Goal: Task Accomplishment & Management: Use online tool/utility

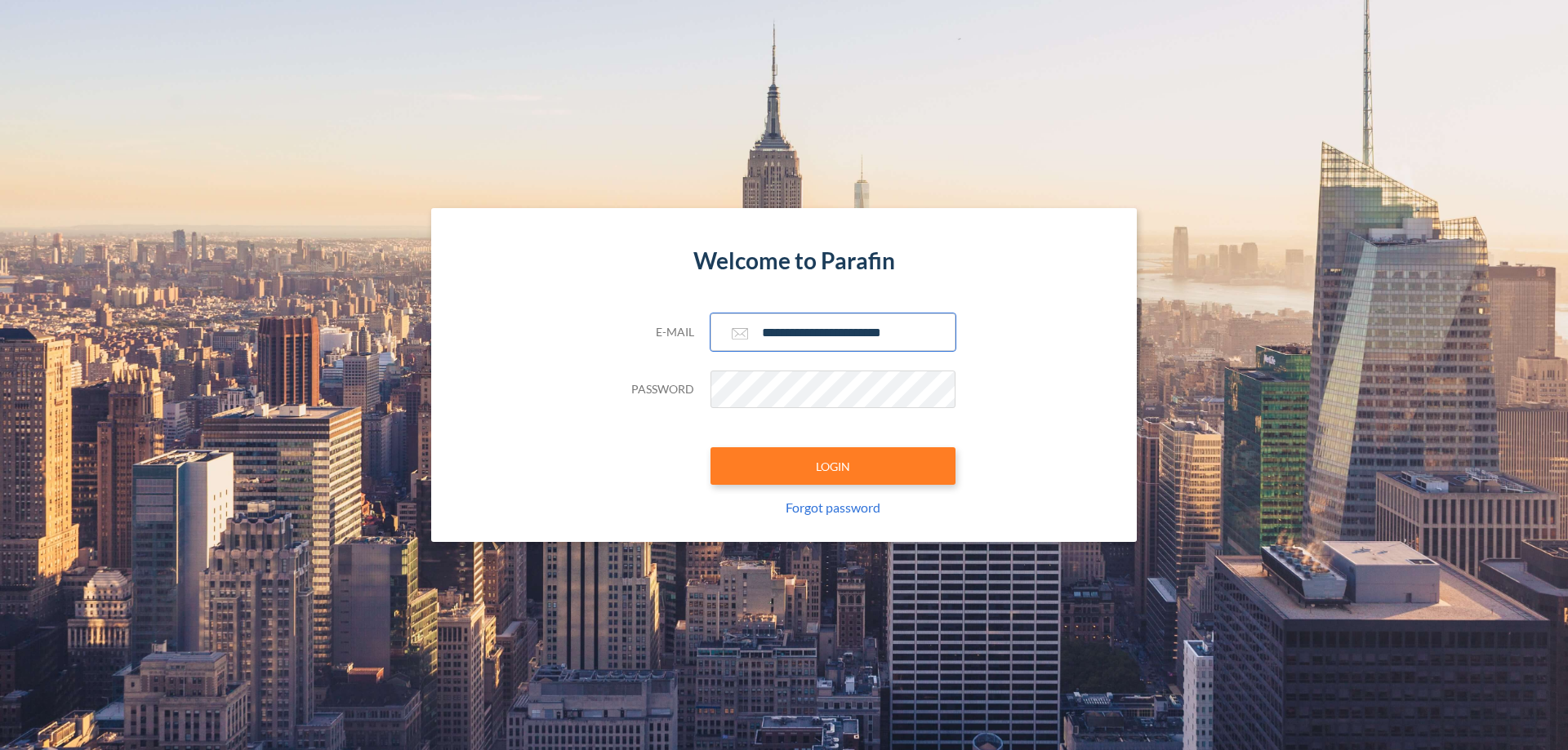
type input "**********"
click at [833, 466] on button "LOGIN" at bounding box center [833, 466] width 245 height 38
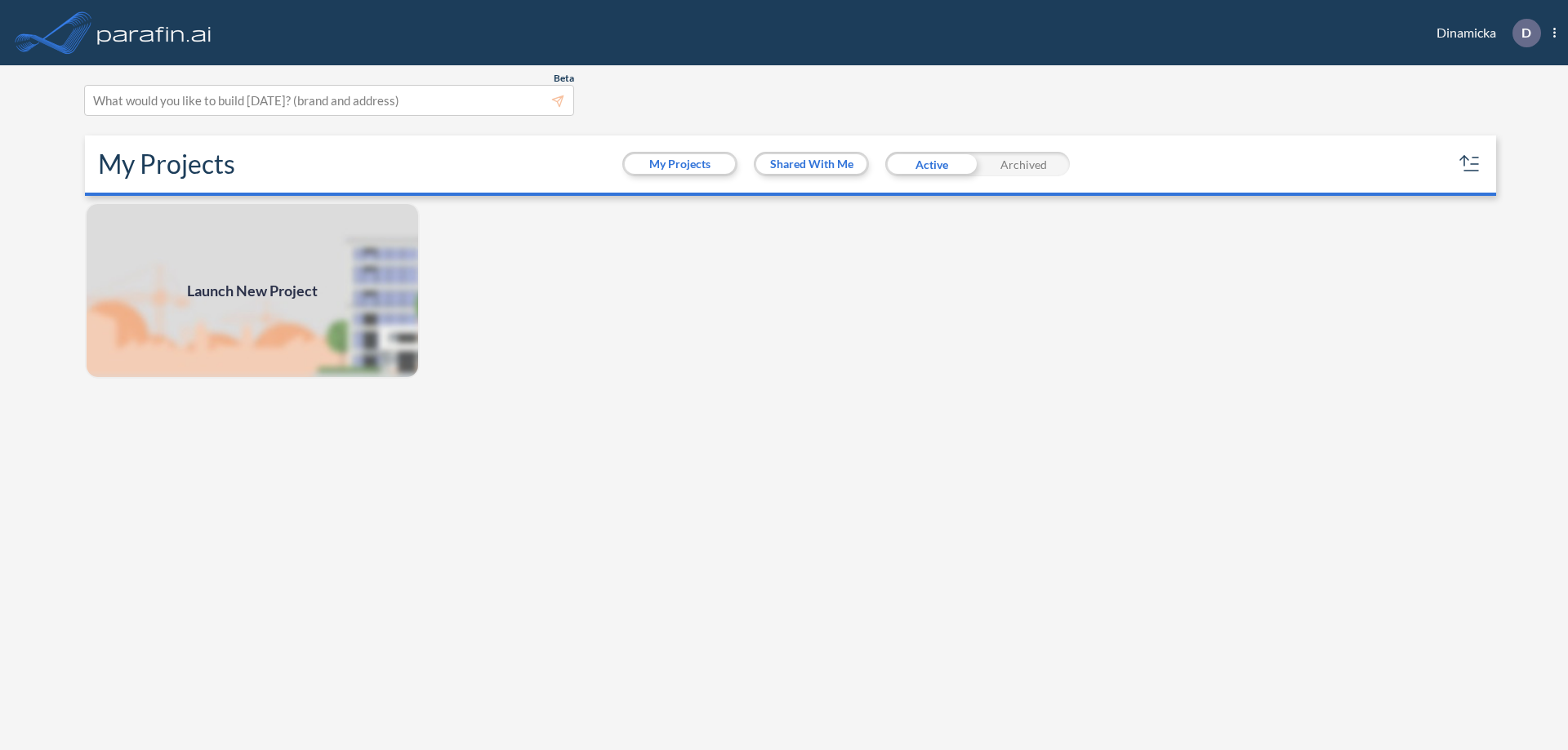
scroll to position [4, 0]
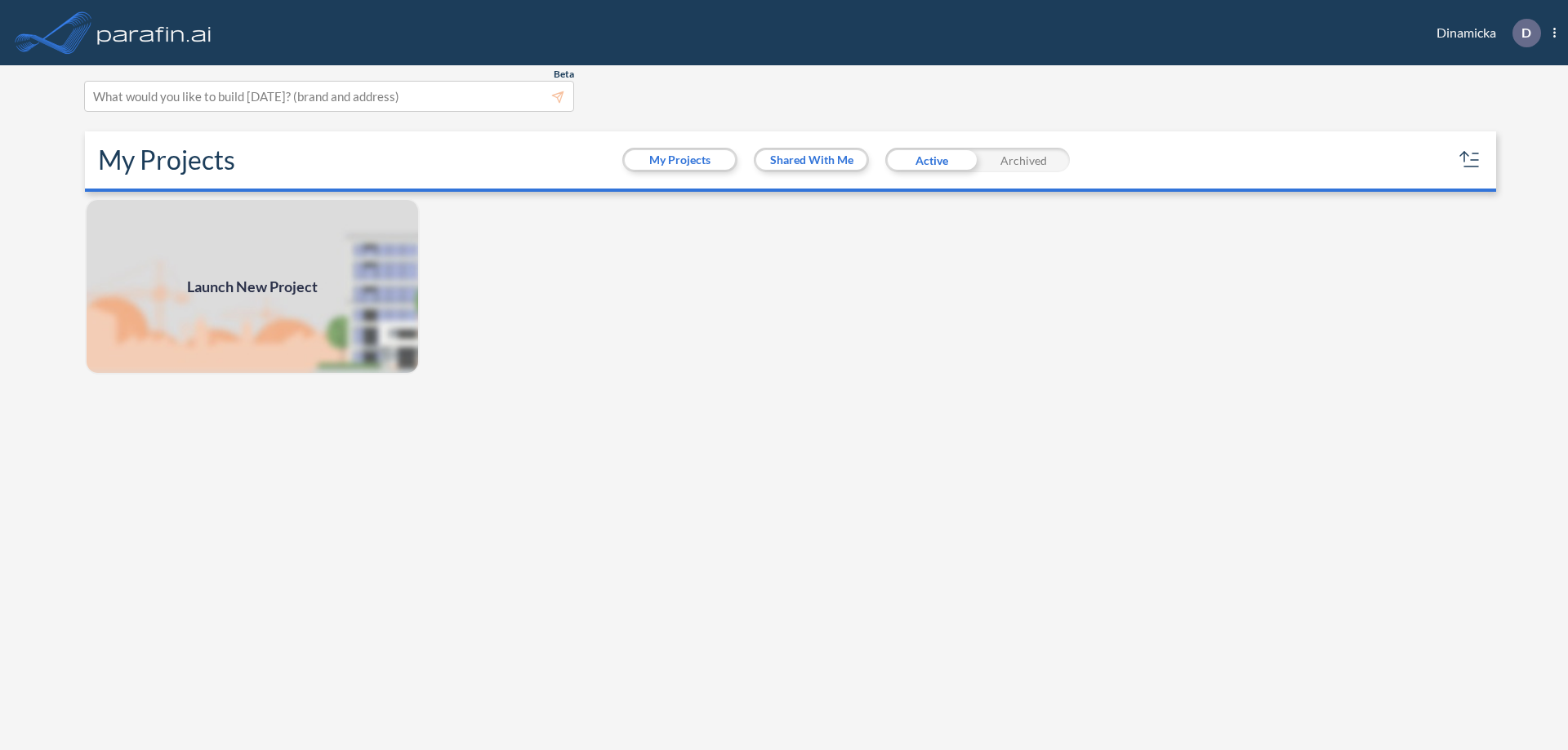
click at [253, 287] on span "Launch New Project" at bounding box center [252, 287] width 130 height 22
